Goal: Information Seeking & Learning: Learn about a topic

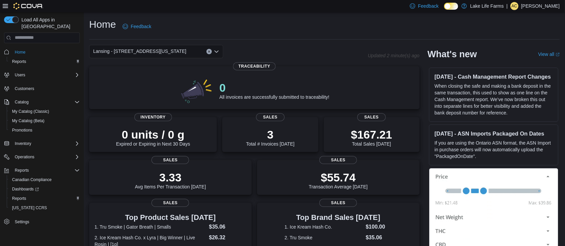
click at [322, 20] on div "Home Feedback" at bounding box center [324, 26] width 471 height 17
click at [27, 141] on span "Inventory" at bounding box center [23, 143] width 16 height 5
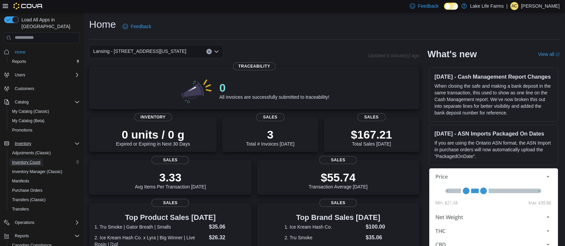
click at [32, 160] on span "Inventory Count" at bounding box center [26, 162] width 28 height 5
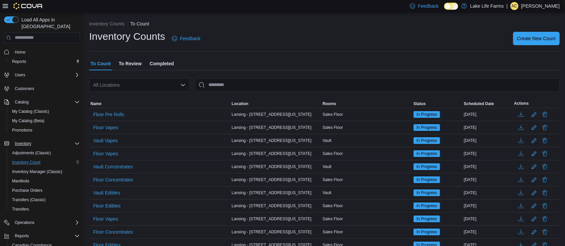
click at [183, 84] on icon "Open list of options" at bounding box center [182, 84] width 5 height 5
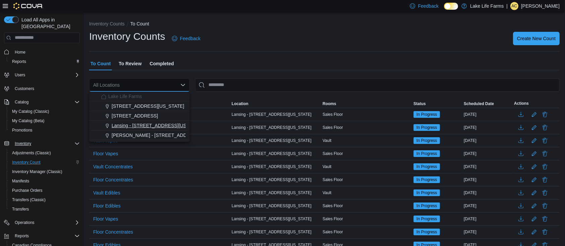
click at [150, 126] on span "Lansing - [STREET_ADDRESS][US_STATE]" at bounding box center [158, 125] width 93 height 7
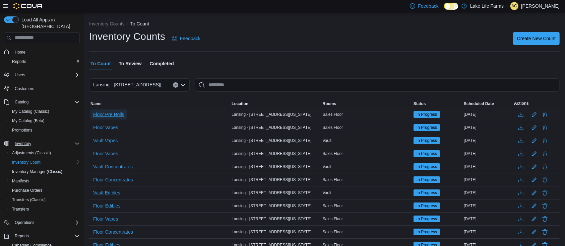
click at [118, 114] on span "Floor Pre Rolls" at bounding box center [108, 114] width 31 height 7
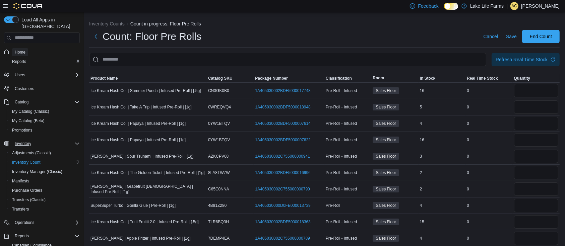
click at [23, 50] on span "Home" at bounding box center [20, 52] width 11 height 5
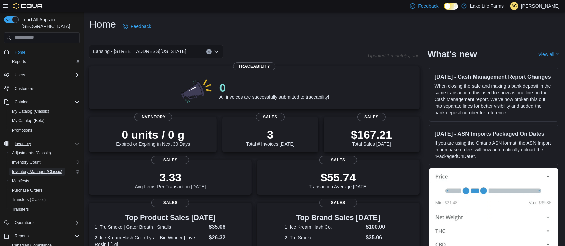
click at [41, 169] on span "Inventory Manager (Classic)" at bounding box center [37, 171] width 50 height 5
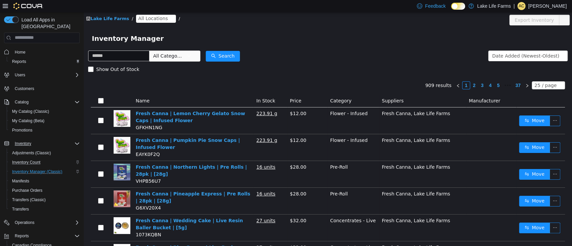
click at [169, 20] on icon "icon: close-circle" at bounding box center [171, 18] width 4 height 4
click at [150, 15] on span "All Locations" at bounding box center [152, 17] width 29 height 7
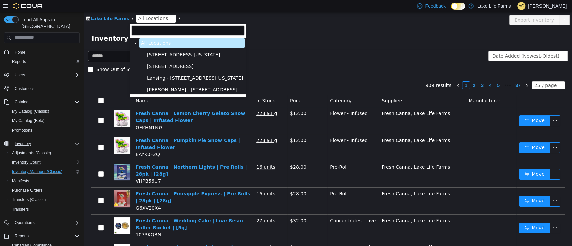
click at [178, 77] on span "Lansing - [STREET_ADDRESS][US_STATE]" at bounding box center [195, 78] width 96 height 6
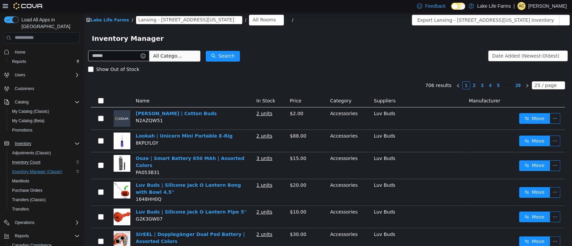
click at [175, 54] on span "All Categories" at bounding box center [168, 55] width 31 height 7
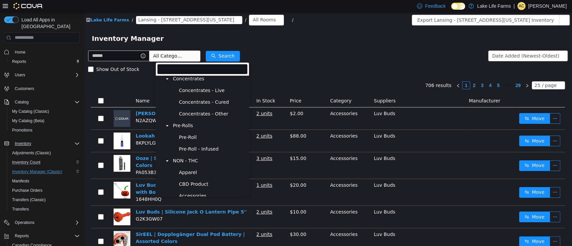
scroll to position [213, 0]
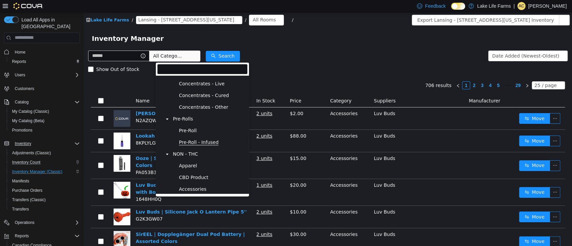
click at [191, 141] on span "Pre-Roll - Infused" at bounding box center [199, 142] width 40 height 6
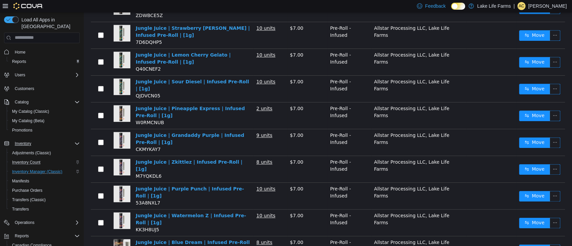
scroll to position [528, 0]
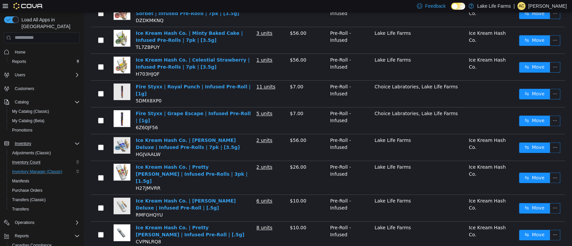
scroll to position [541, 0]
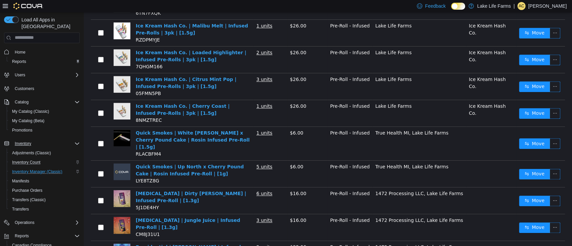
scroll to position [532, 0]
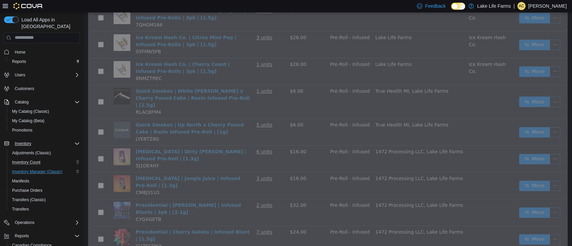
scroll to position [528, 0]
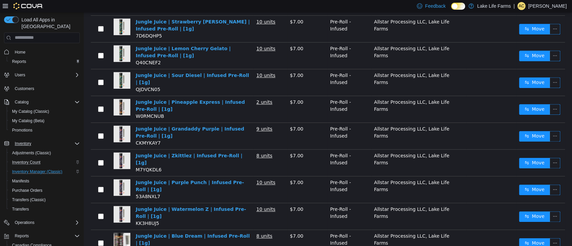
drag, startPoint x: 84, startPoint y: 214, endPoint x: 217, endPoint y: 178, distance: 138.1
click at [217, 178] on td "Jungle Juice | Purple Punch | Infused Pre-Roll | [1g] 53A8NXL7" at bounding box center [193, 189] width 121 height 27
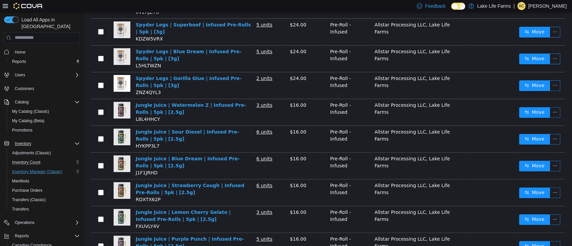
scroll to position [143, 0]
click at [24, 50] on span "Home" at bounding box center [20, 52] width 11 height 5
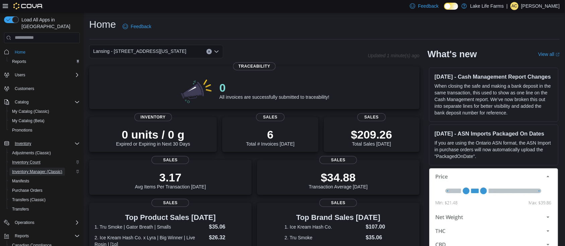
click at [39, 169] on span "Inventory Manager (Classic)" at bounding box center [37, 171] width 50 height 5
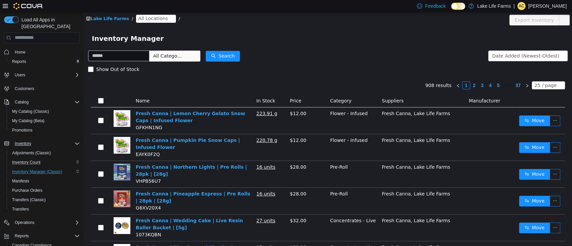
click at [158, 17] on span "All Locations" at bounding box center [152, 17] width 29 height 7
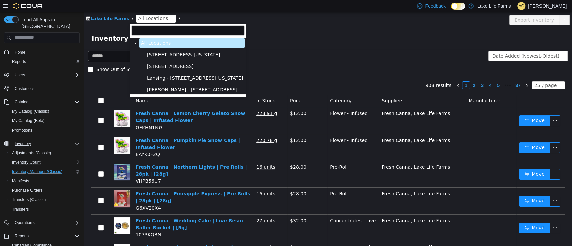
click at [189, 77] on span "Lansing - [STREET_ADDRESS][US_STATE]" at bounding box center [195, 78] width 96 height 6
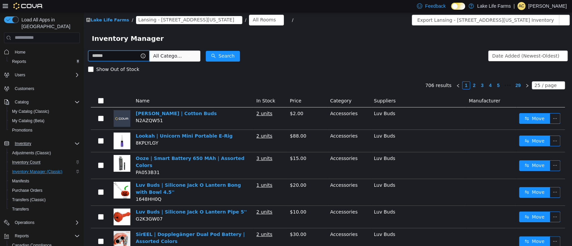
click at [122, 58] on input "text" at bounding box center [118, 55] width 61 height 11
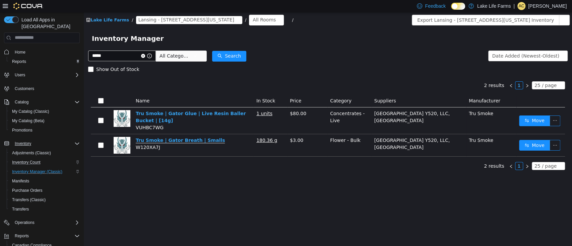
click at [183, 141] on link "Tru Smoke | Gator Breath | Smalls" at bounding box center [180, 140] width 89 height 6
click at [136, 57] on input "*****" at bounding box center [122, 55] width 68 height 11
type input "*"
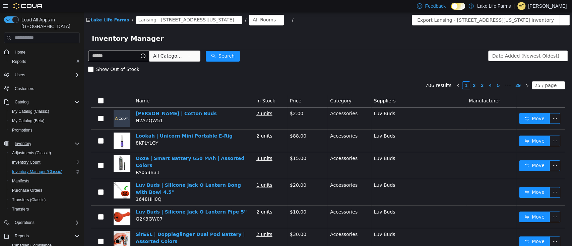
click at [184, 58] on span "All Categories" at bounding box center [168, 55] width 31 height 7
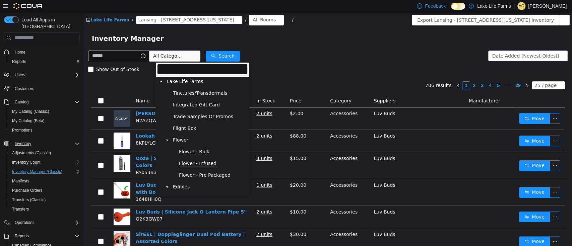
click at [195, 166] on span "Flower - Infused" at bounding box center [198, 164] width 38 height 6
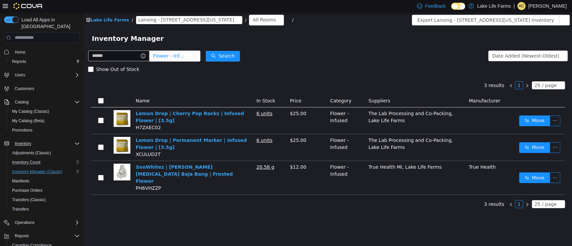
click at [185, 55] on span "Flower - Infused" at bounding box center [170, 56] width 34 height 10
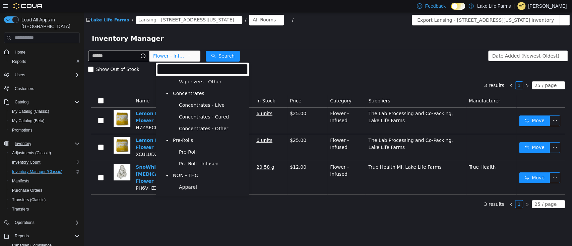
scroll to position [190, 0]
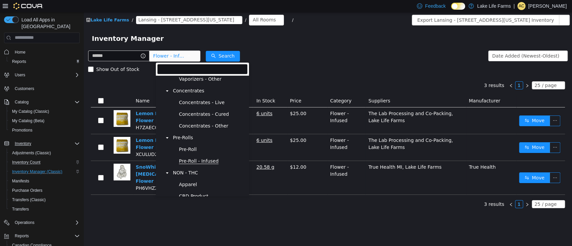
click at [211, 164] on span "Pre-Roll - Infused" at bounding box center [199, 161] width 40 height 6
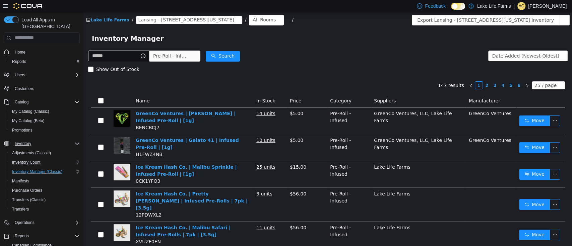
click at [483, 82] on link "2" at bounding box center [486, 84] width 7 height 7
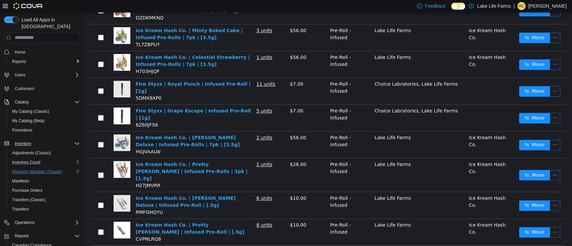
scroll to position [541, 0]
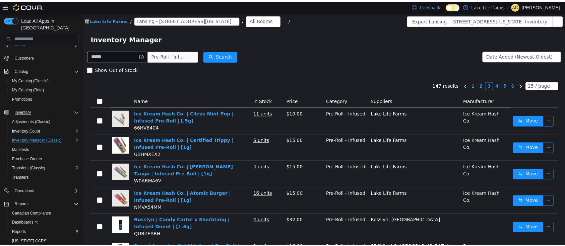
scroll to position [45, 0]
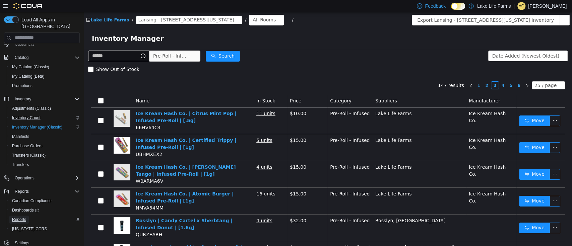
click at [27, 216] on link "Reports" at bounding box center [18, 220] width 19 height 8
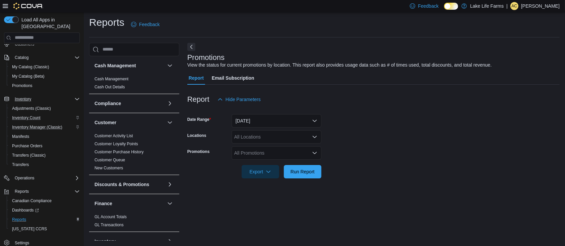
scroll to position [246, 0]
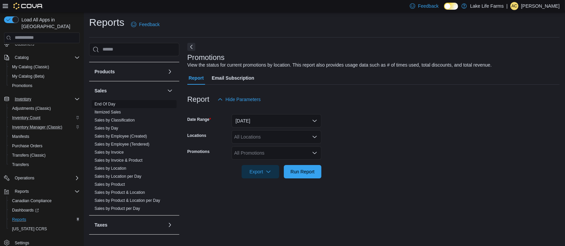
click at [108, 102] on link "End Of Day" at bounding box center [105, 104] width 21 height 5
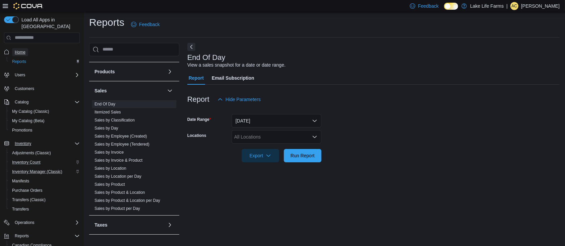
click at [17, 50] on span "Home" at bounding box center [20, 52] width 11 height 5
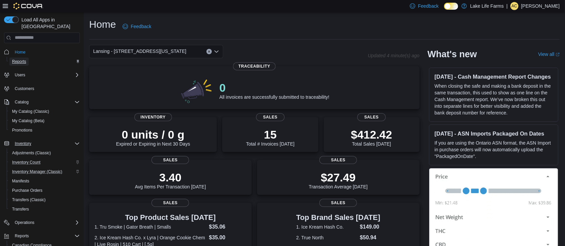
click at [22, 58] on span "Reports" at bounding box center [19, 62] width 14 height 8
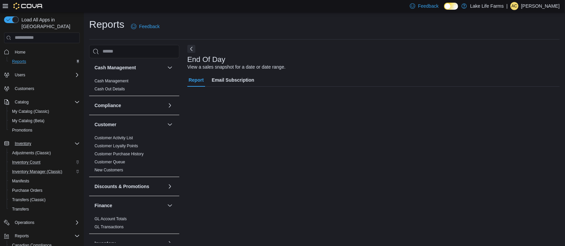
scroll to position [2, 0]
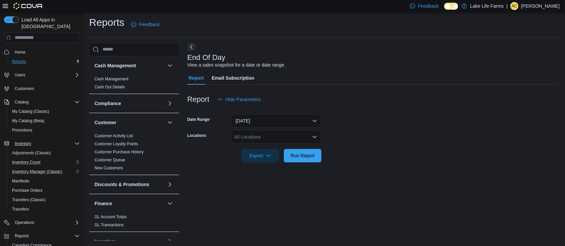
click at [268, 134] on div "All Locations" at bounding box center [277, 136] width 90 height 13
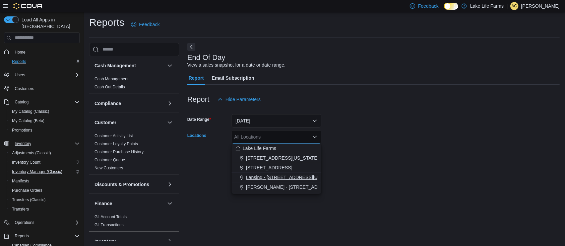
click at [287, 178] on span "Lansing - [STREET_ADDRESS][US_STATE]" at bounding box center [292, 177] width 93 height 7
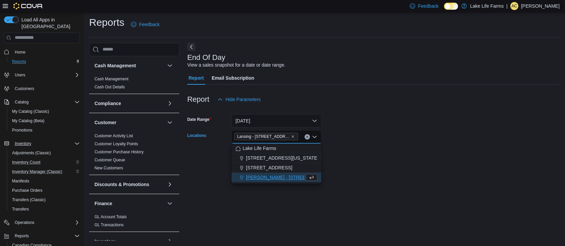
click at [429, 185] on div "End Of Day View a sales snapshot for a date or date range. Report Email Subscri…" at bounding box center [373, 142] width 372 height 198
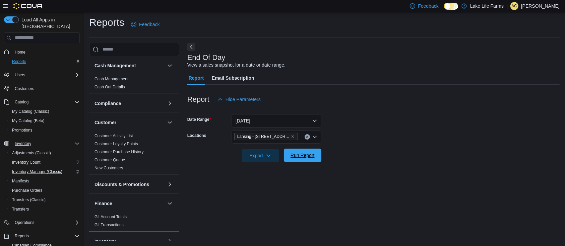
click at [307, 157] on span "Run Report" at bounding box center [303, 155] width 24 height 7
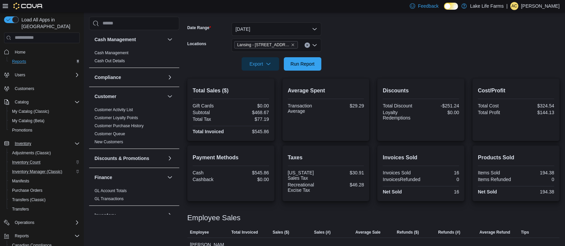
scroll to position [132, 0]
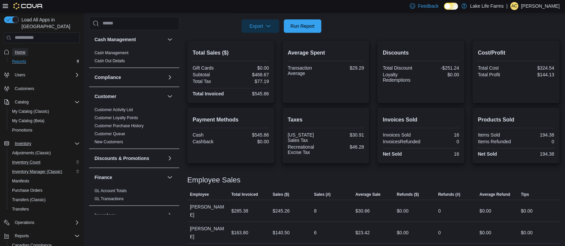
click at [25, 48] on link "Home" at bounding box center [20, 52] width 16 height 8
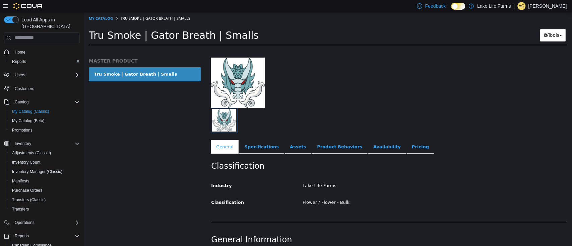
scroll to position [40, 0]
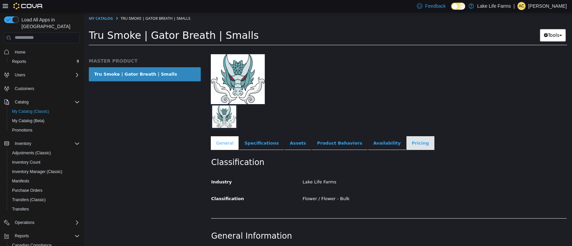
click at [407, 146] on link "Pricing" at bounding box center [421, 143] width 28 height 14
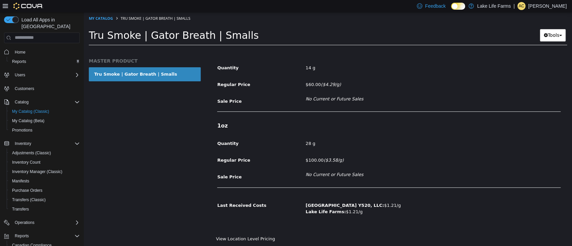
scroll to position [402, 0]
click at [259, 236] on link "View Location Level Pricing" at bounding box center [245, 238] width 59 height 5
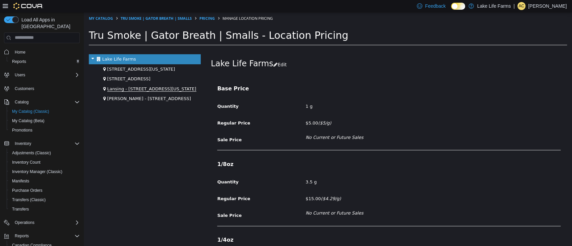
click at [160, 88] on span "Lansing - [STREET_ADDRESS][US_STATE]" at bounding box center [151, 88] width 89 height 5
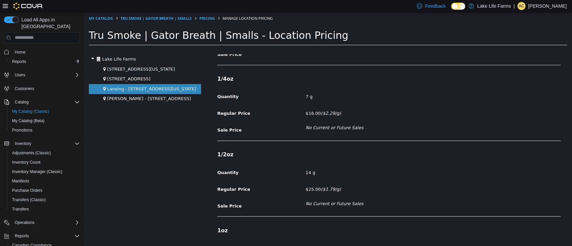
scroll to position [232, 0]
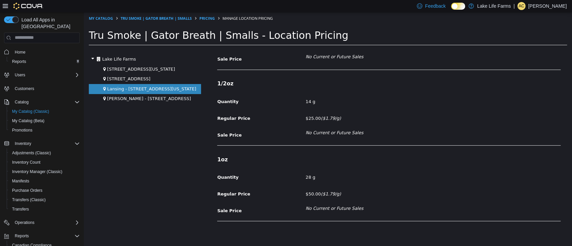
click at [473, 134] on span "No Current or Future Sales" at bounding box center [433, 132] width 265 height 7
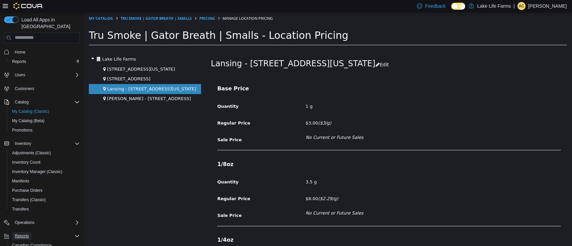
click at [25, 234] on span "Reports" at bounding box center [22, 236] width 14 height 5
click at [28, 234] on span "Reports" at bounding box center [22, 236] width 14 height 5
click at [21, 59] on span "Reports" at bounding box center [19, 61] width 14 height 5
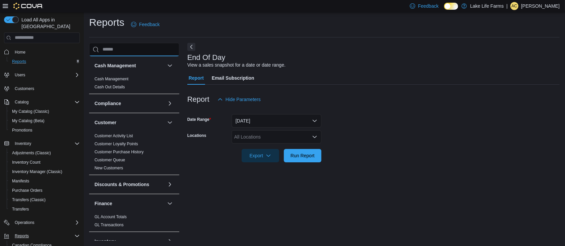
click at [118, 49] on input "search" at bounding box center [134, 49] width 90 height 13
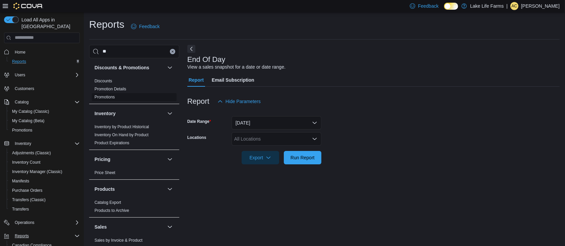
click at [114, 96] on link "Promotions" at bounding box center [105, 97] width 20 height 5
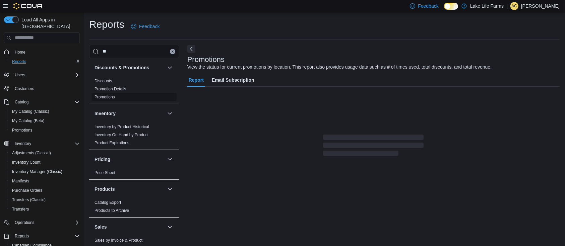
scroll to position [2, 0]
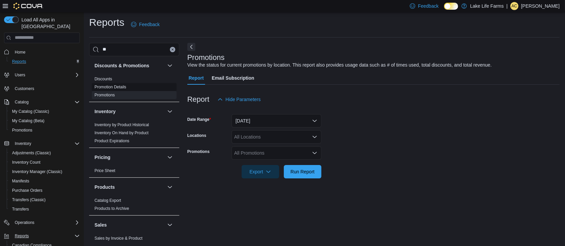
click at [117, 87] on link "Promotion Details" at bounding box center [111, 87] width 32 height 5
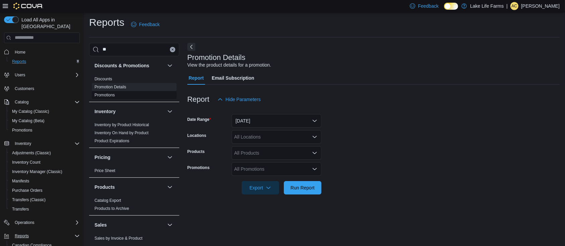
click at [110, 95] on link "Promotions" at bounding box center [105, 95] width 20 height 5
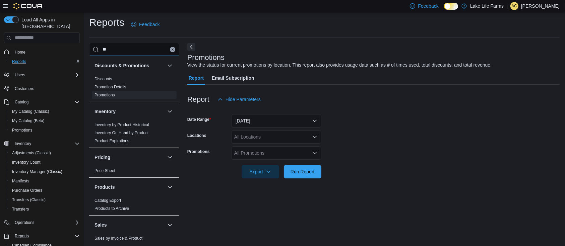
click at [114, 49] on input "**" at bounding box center [134, 49] width 90 height 13
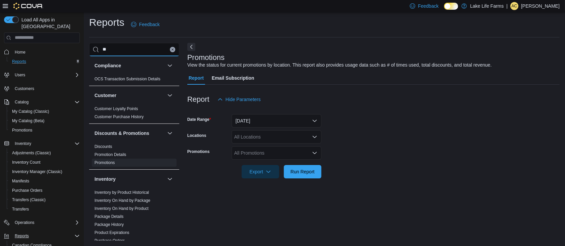
type input "*"
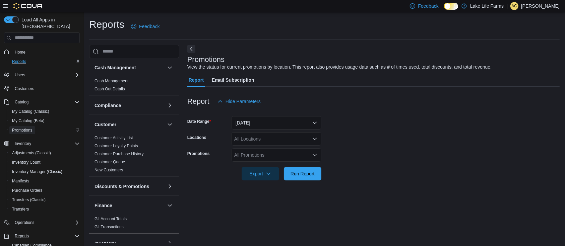
click at [29, 128] on span "Promotions" at bounding box center [22, 130] width 20 height 5
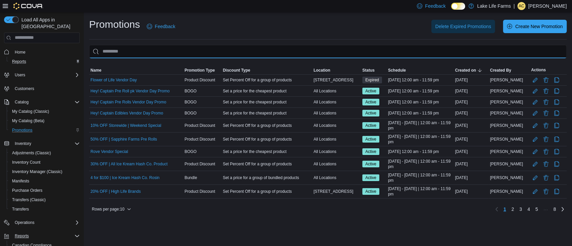
click at [122, 52] on input "This is a search bar. As you type, the results lower in the page will automatic…" at bounding box center [328, 51] width 478 height 13
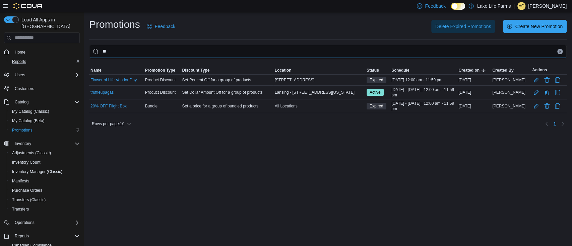
type input "*"
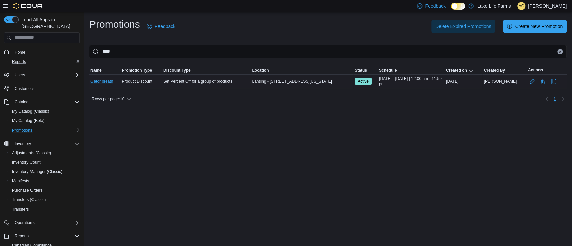
type input "****"
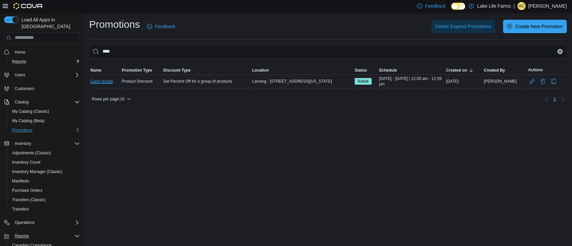
click at [104, 80] on link "Gator breath" at bounding box center [101, 81] width 22 height 5
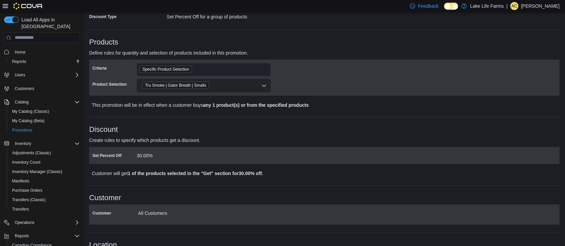
scroll to position [73, 0]
click at [23, 140] on span "Inventory" at bounding box center [23, 144] width 16 height 8
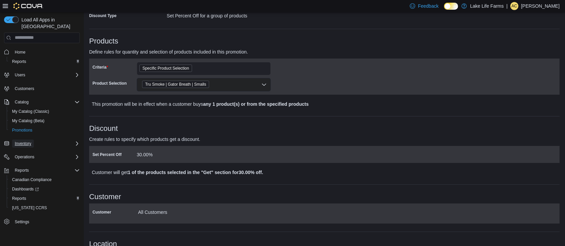
click at [29, 141] on span "Inventory" at bounding box center [23, 143] width 16 height 5
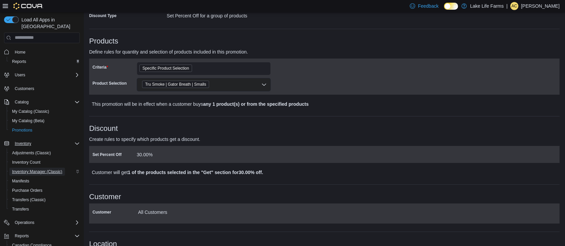
click at [29, 169] on span "Inventory Manager (Classic)" at bounding box center [37, 171] width 50 height 5
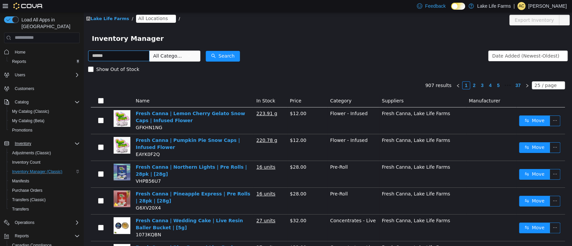
click at [118, 58] on input "text" at bounding box center [118, 55] width 61 height 11
type input "*****"
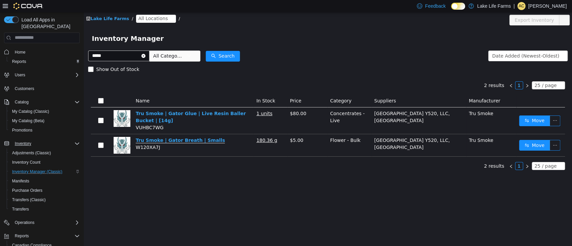
click at [181, 140] on link "Tru Smoke | Gator Breath | Smalls" at bounding box center [180, 140] width 89 height 6
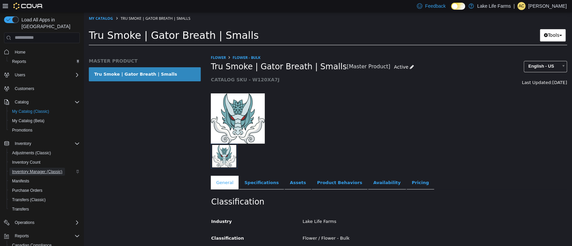
click at [41, 169] on span "Inventory Manager (Classic)" at bounding box center [37, 171] width 50 height 5
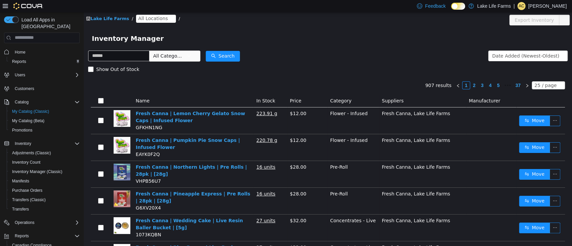
click at [157, 19] on span "All Locations" at bounding box center [152, 17] width 29 height 7
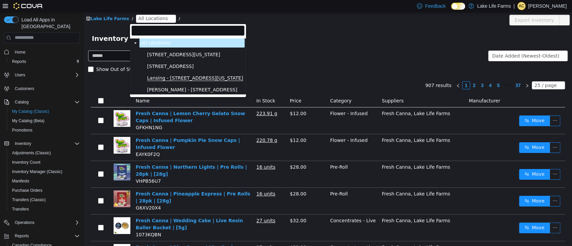
click at [177, 77] on span "Lansing - [STREET_ADDRESS][US_STATE]" at bounding box center [195, 78] width 96 height 6
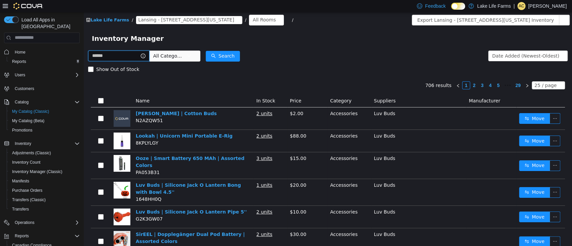
click at [123, 59] on input "text" at bounding box center [118, 55] width 61 height 11
type input "*****"
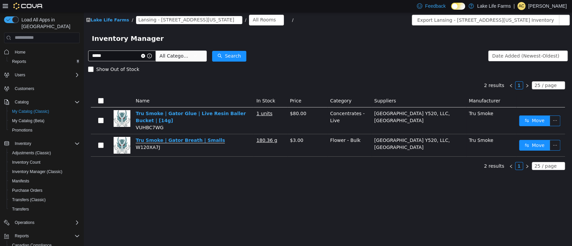
click at [163, 141] on link "Tru Smoke | Gator Breath | Smalls" at bounding box center [180, 140] width 89 height 6
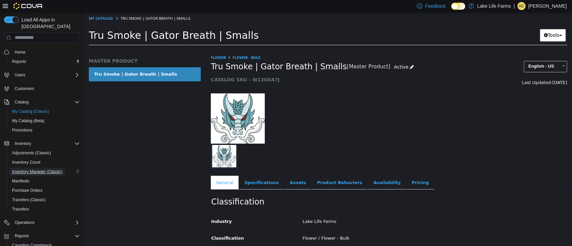
click at [29, 169] on span "Inventory Manager (Classic)" at bounding box center [37, 171] width 50 height 5
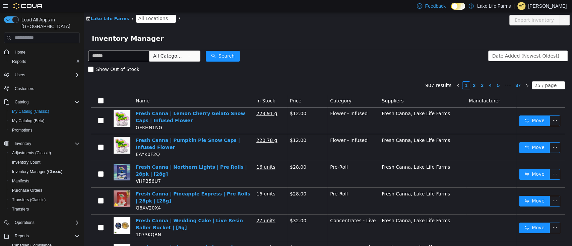
click at [152, 18] on span "All Locations" at bounding box center [152, 17] width 29 height 7
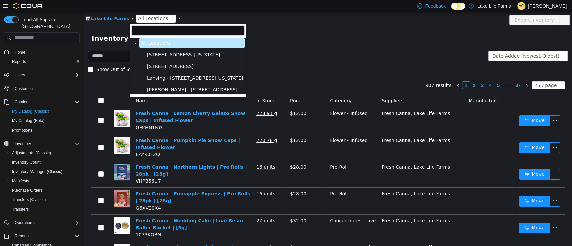
click at [180, 78] on span "Lansing - [STREET_ADDRESS][US_STATE]" at bounding box center [195, 78] width 96 height 6
